Goal: Task Accomplishment & Management: Manage account settings

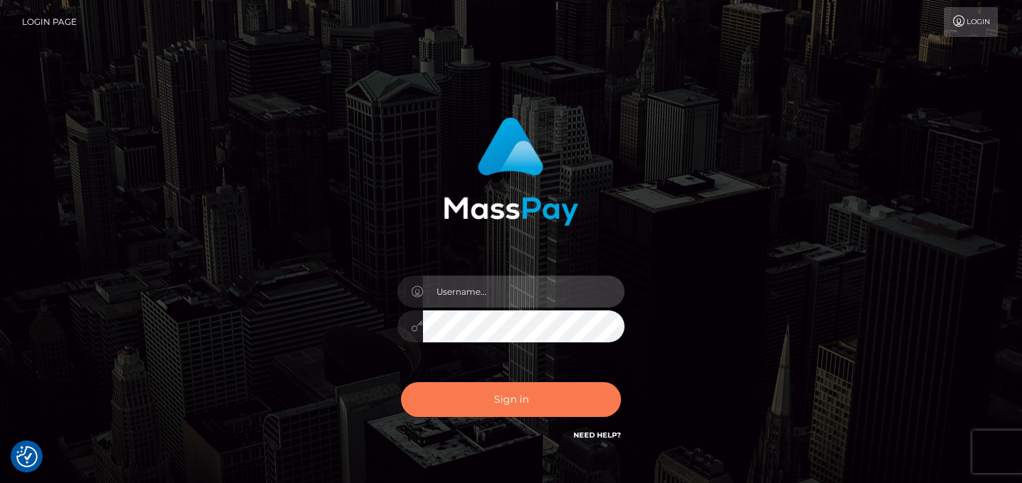
type input "[EMAIL_ADDRESS][DOMAIN_NAME]"
click at [469, 409] on button "Sign in" at bounding box center [511, 399] width 220 height 35
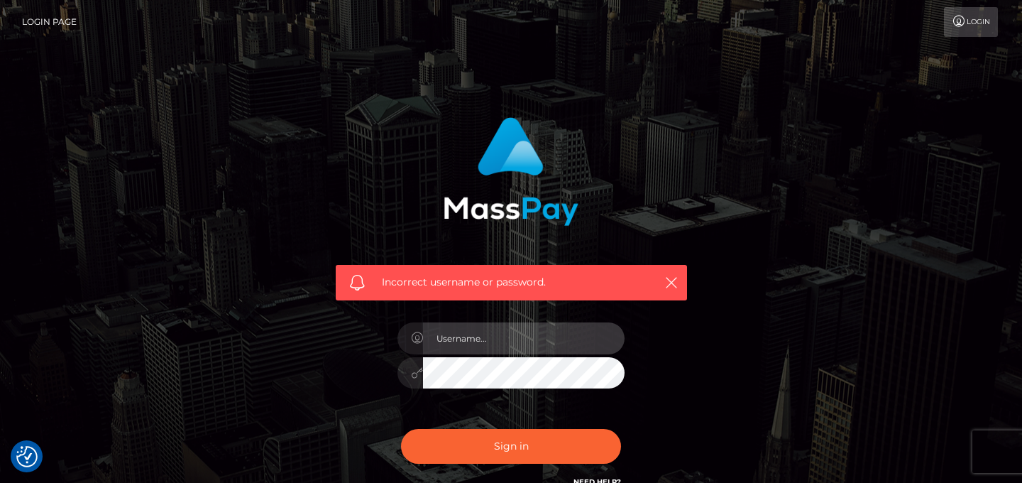
type input "[EMAIL_ADDRESS][DOMAIN_NAME]"
click at [202, 348] on div "Incorrect username or password. [EMAIL_ADDRESS][DOMAIN_NAME]" at bounding box center [510, 310] width 809 height 408
click at [401, 429] on button "Sign in" at bounding box center [511, 446] width 220 height 35
type input "[EMAIL_ADDRESS][DOMAIN_NAME]"
click at [243, 362] on div "Incorrect username or password. dayafalon@gmail.com" at bounding box center [510, 310] width 809 height 408
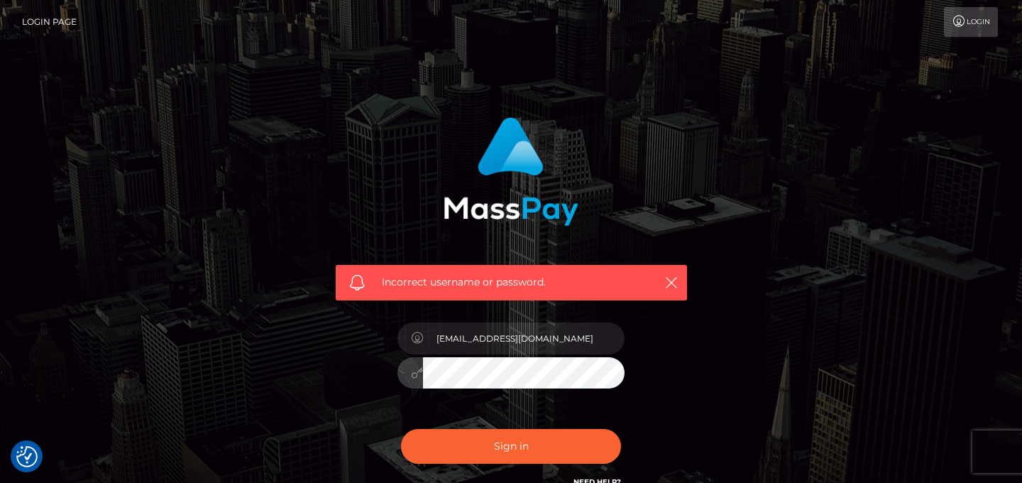
click at [401, 429] on button "Sign in" at bounding box center [511, 446] width 220 height 35
